Goal: Task Accomplishment & Management: Use online tool/utility

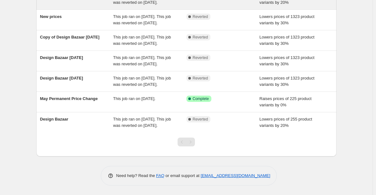
scroll to position [181, 0]
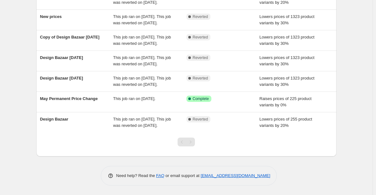
scroll to position [20, 0]
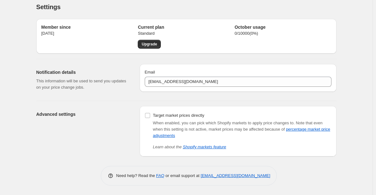
scroll to position [5, 0]
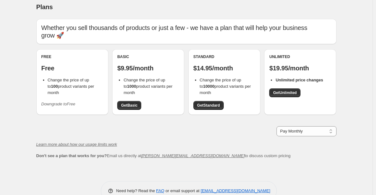
scroll to position [20, 0]
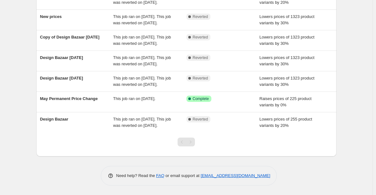
scroll to position [181, 0]
